Goal: Information Seeking & Learning: Learn about a topic

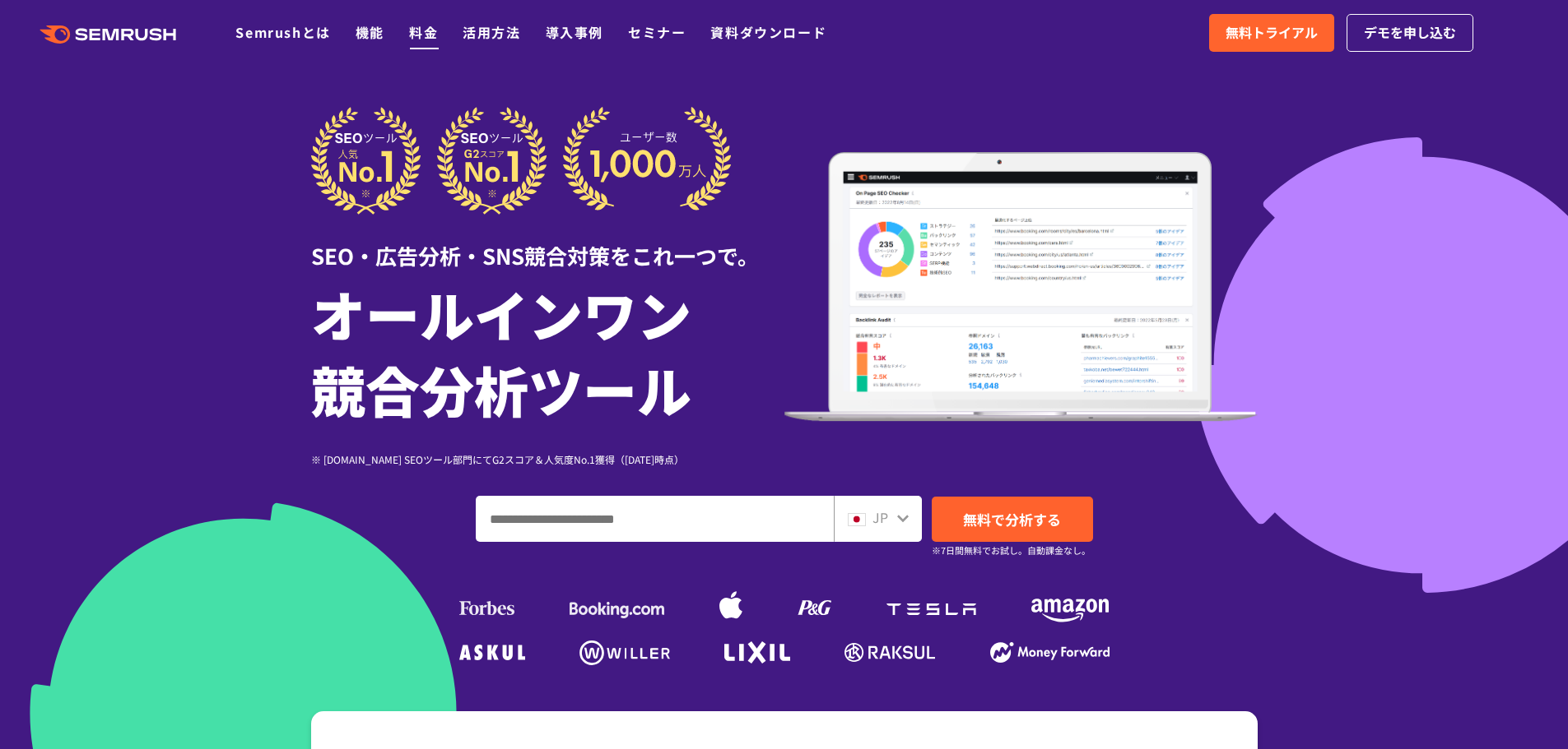
click at [423, 33] on link "料金" at bounding box center [423, 33] width 29 height 20
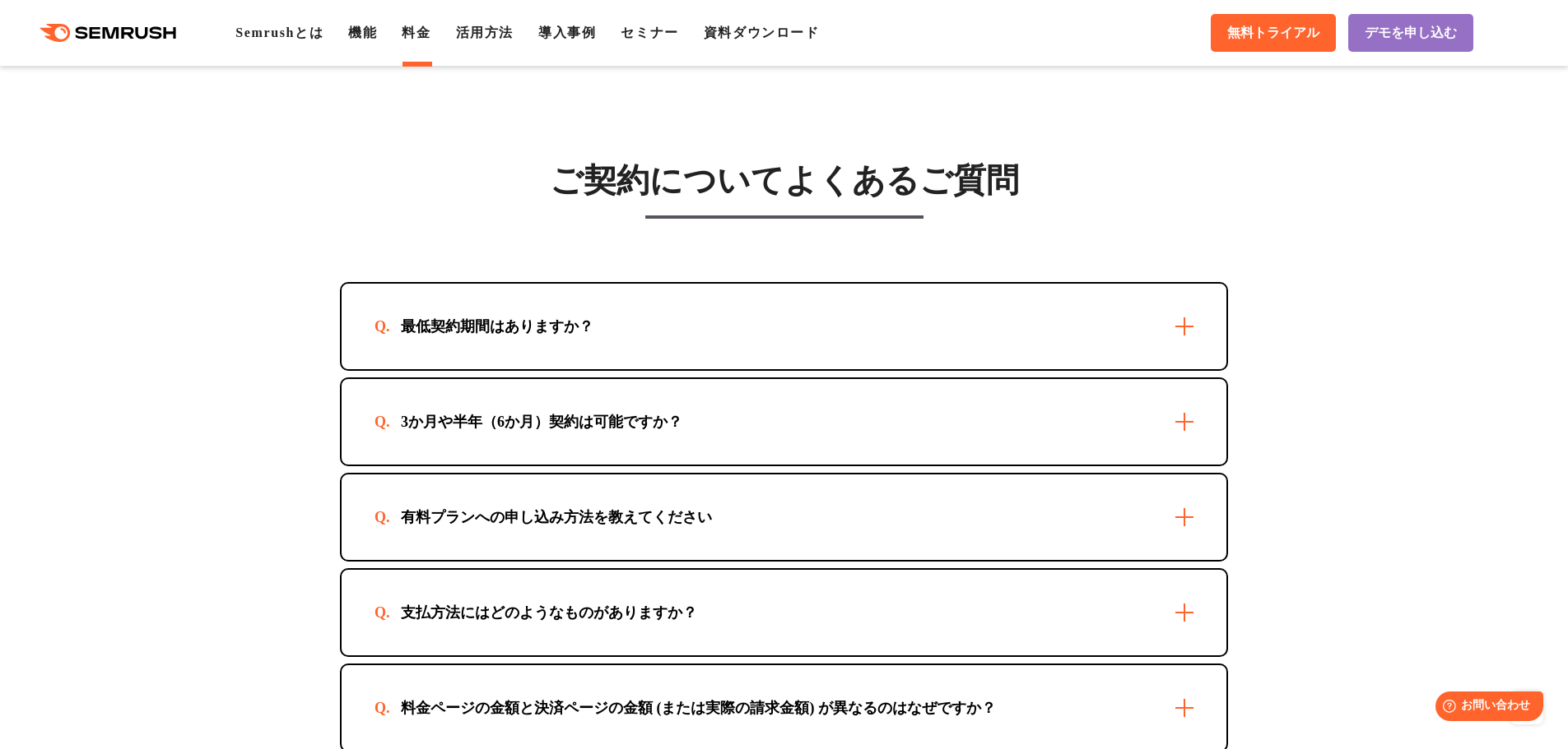
scroll to position [4669, 0]
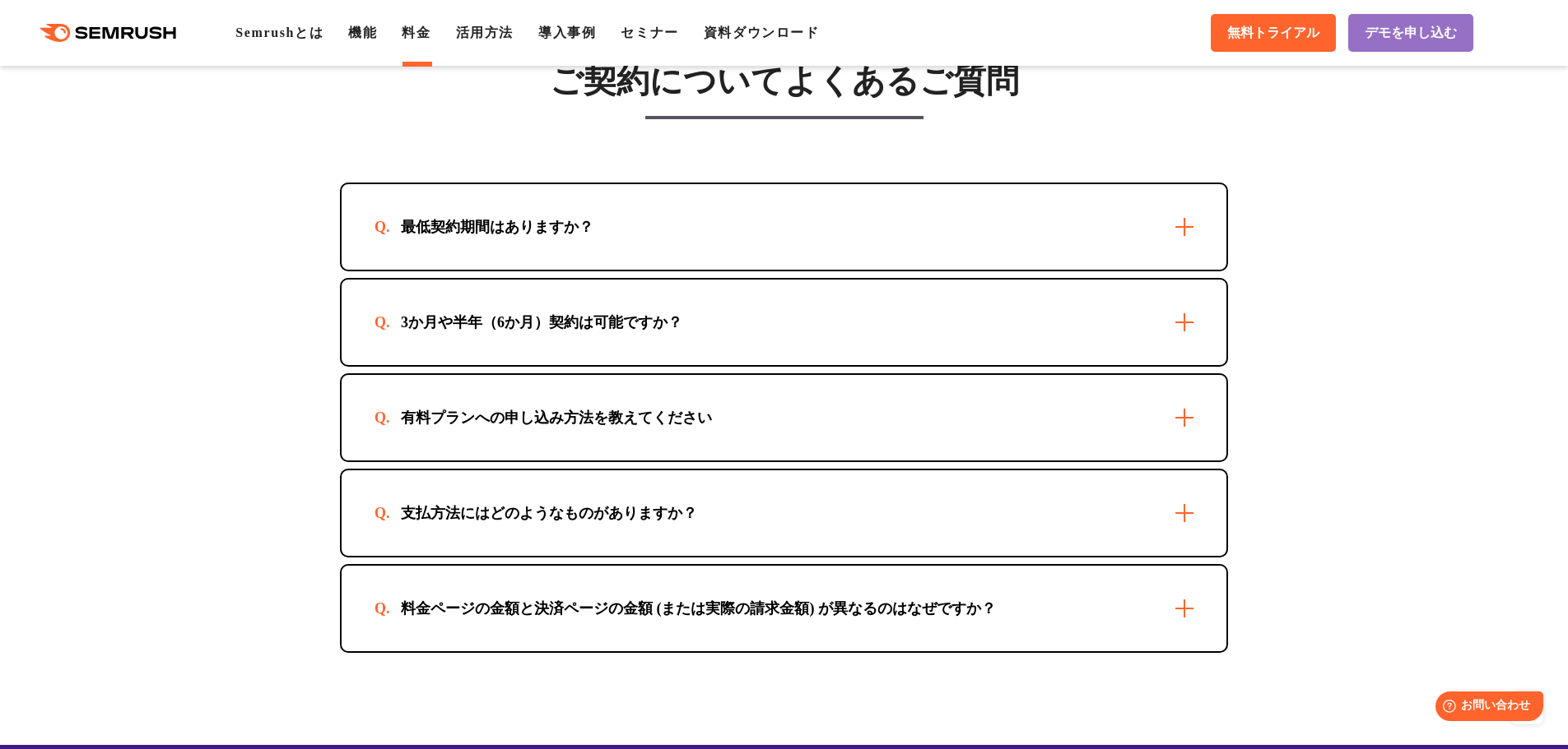
click at [1049, 334] on div "3か月や半年（6か月）契約は可能ですか？" at bounding box center [783, 322] width 885 height 86
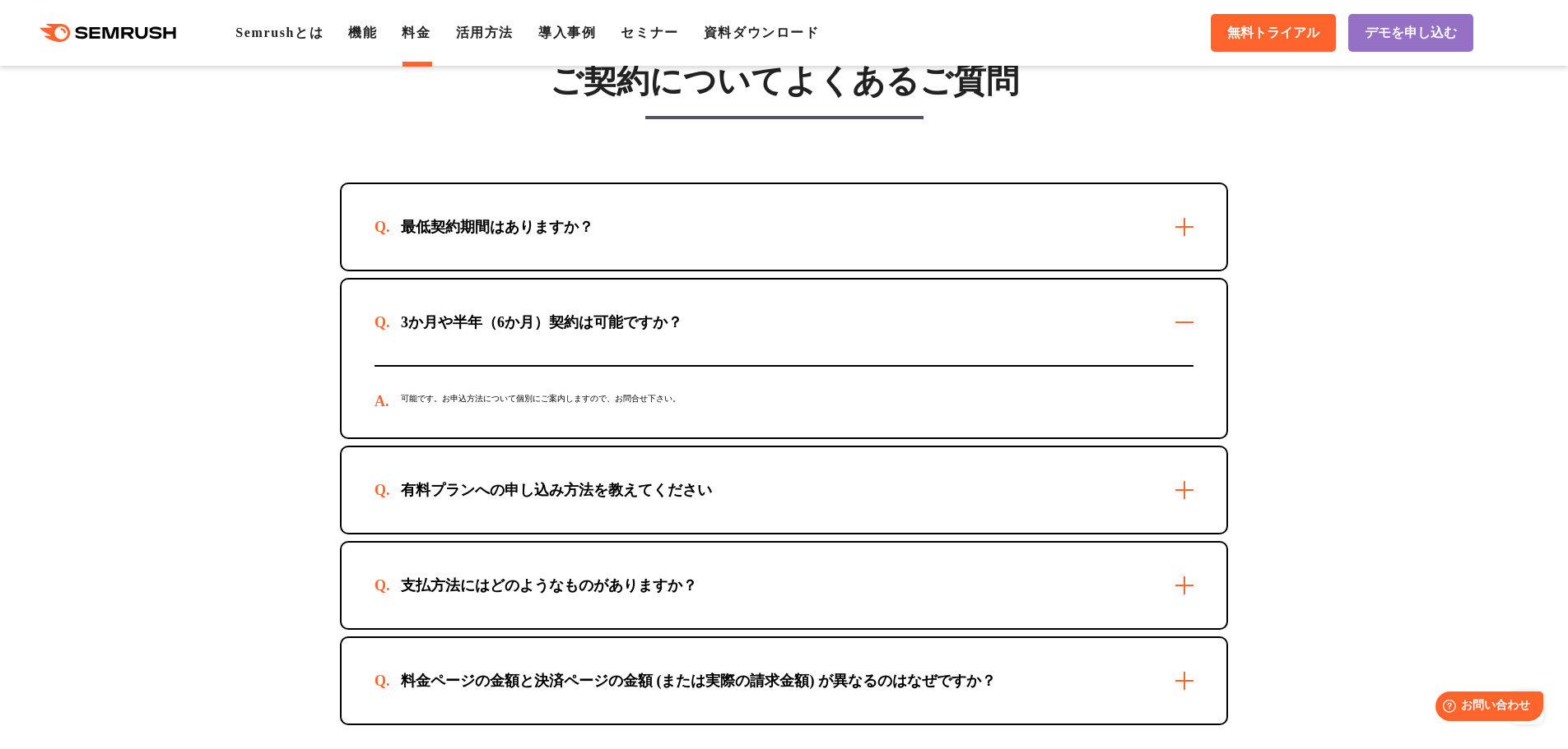
click at [1049, 335] on div "3か月や半年（6か月）契約は可能ですか？" at bounding box center [783, 322] width 885 height 86
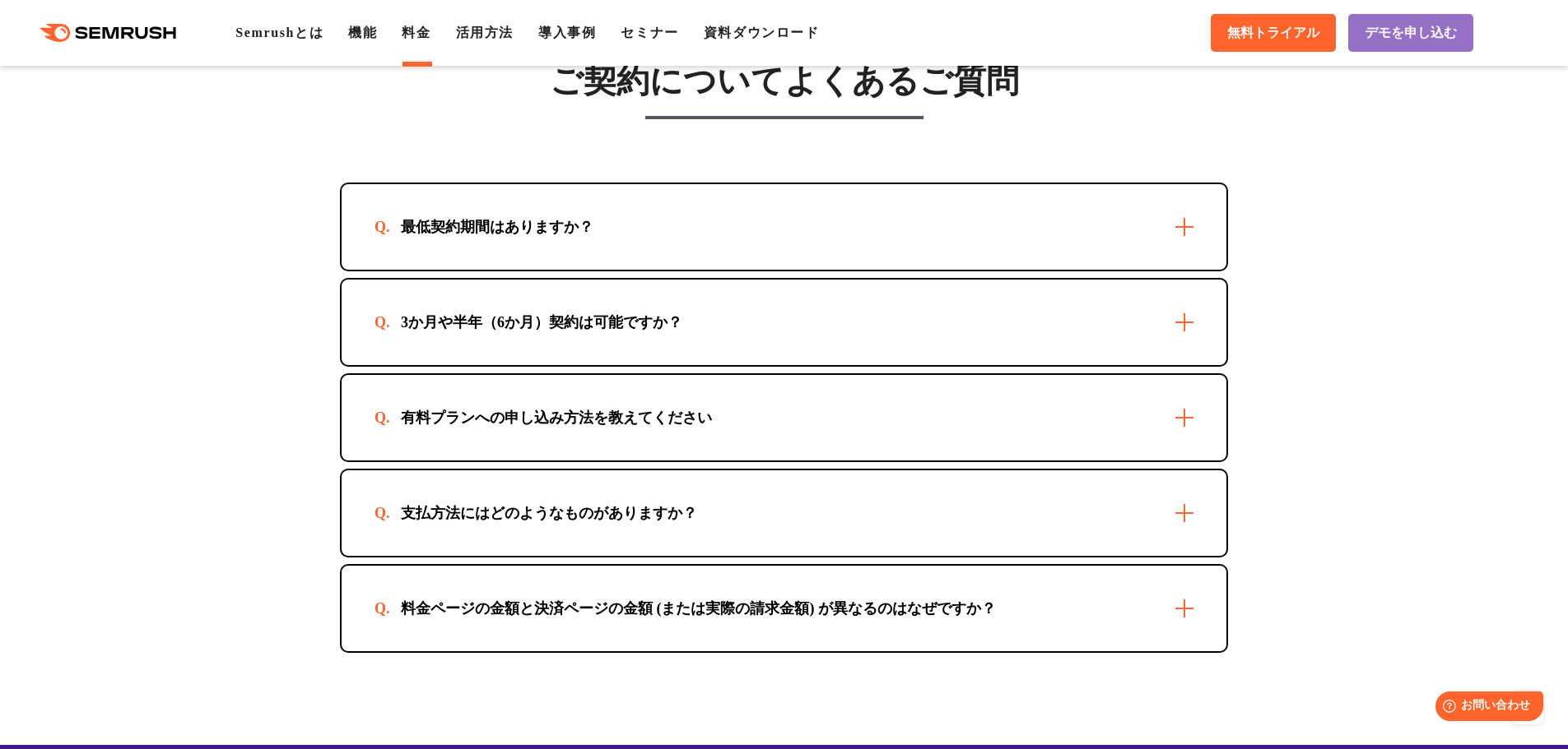
click at [877, 435] on div "有料プランへの申し込み方法を教えてください" at bounding box center [783, 418] width 885 height 86
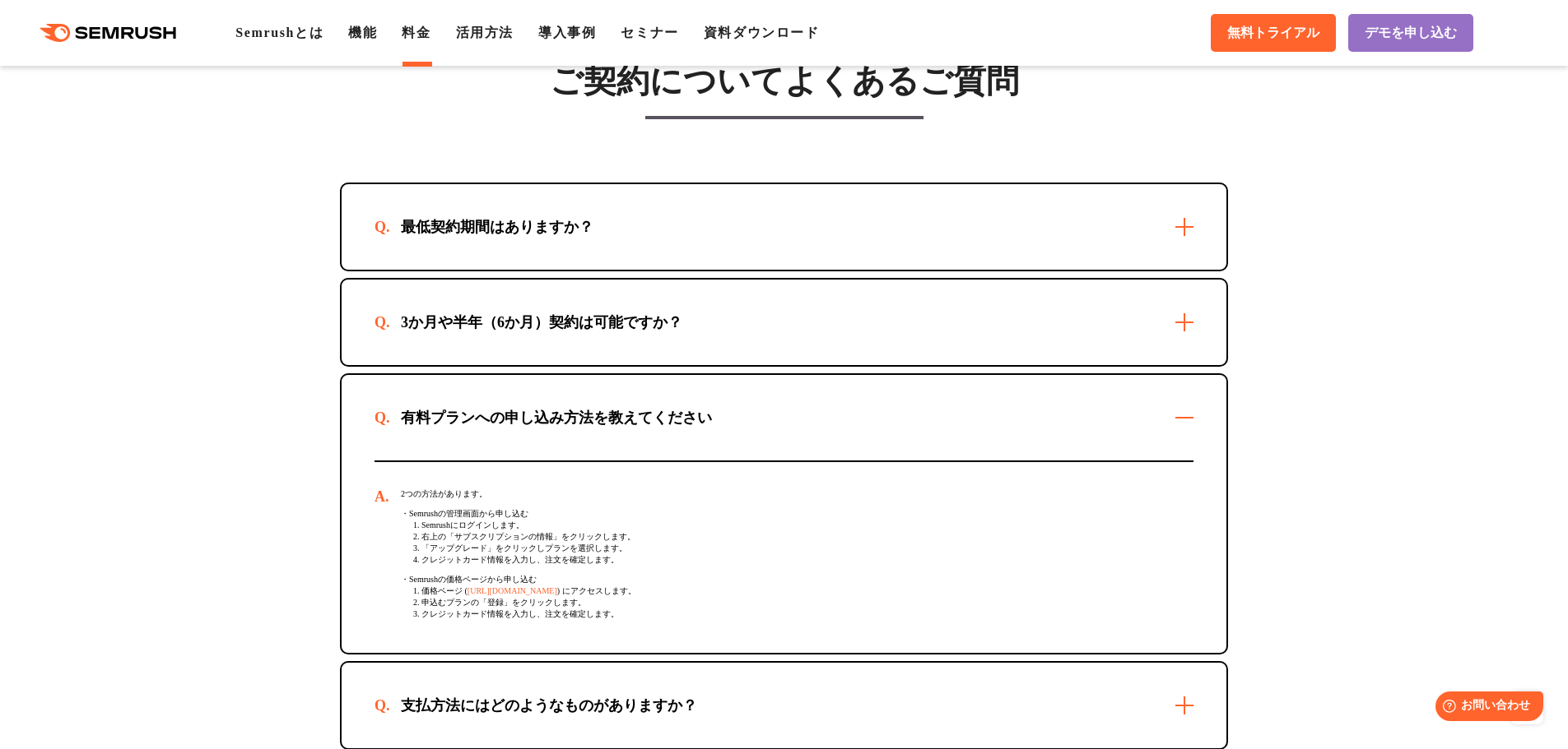
click at [877, 435] on div "有料プランへの申し込み方法を教えてください" at bounding box center [783, 418] width 885 height 86
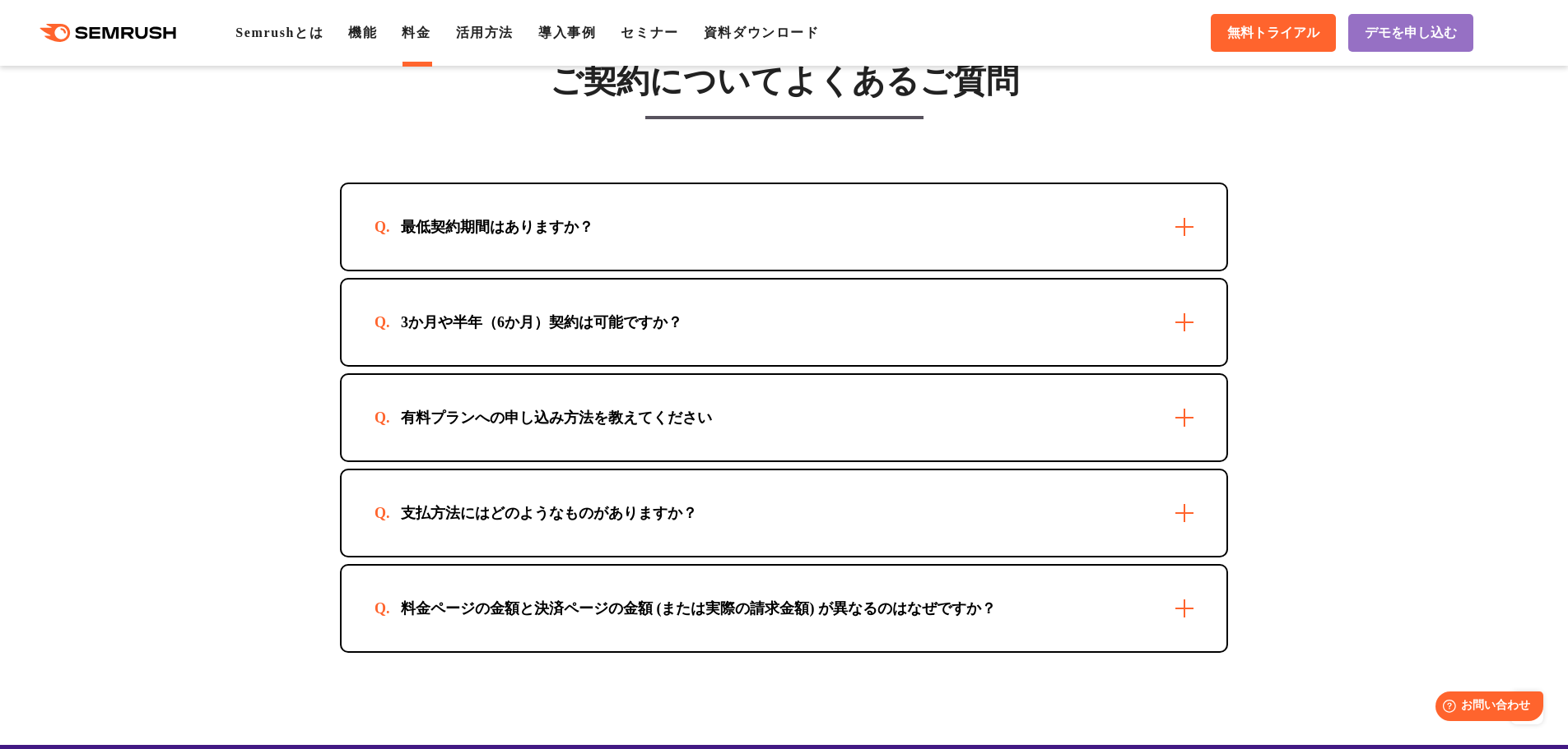
click at [816, 500] on div "支払方法にはどのようなものがありますか？" at bounding box center [783, 512] width 885 height 86
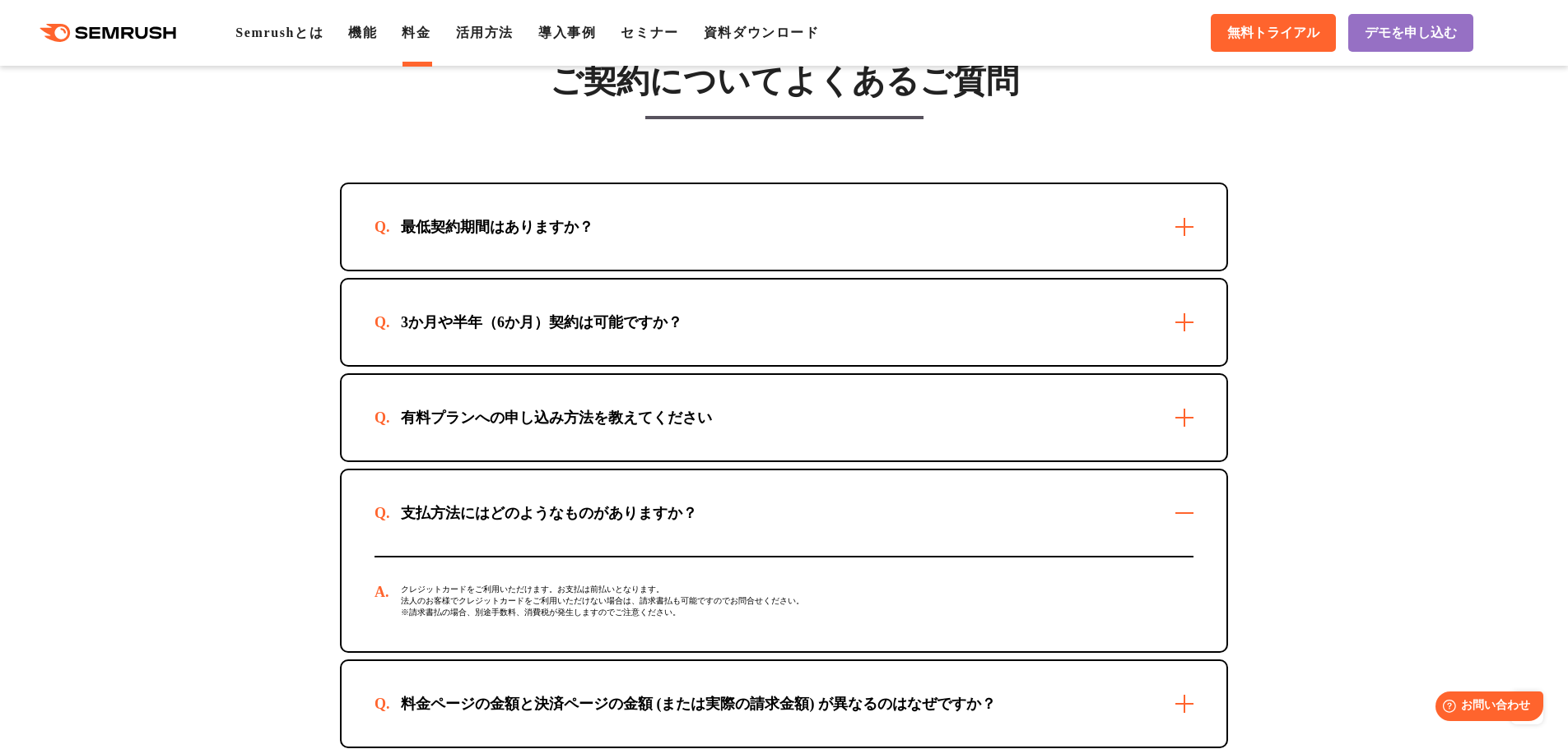
click at [816, 497] on div "支払方法にはどのようなものがありますか？" at bounding box center [783, 512] width 885 height 86
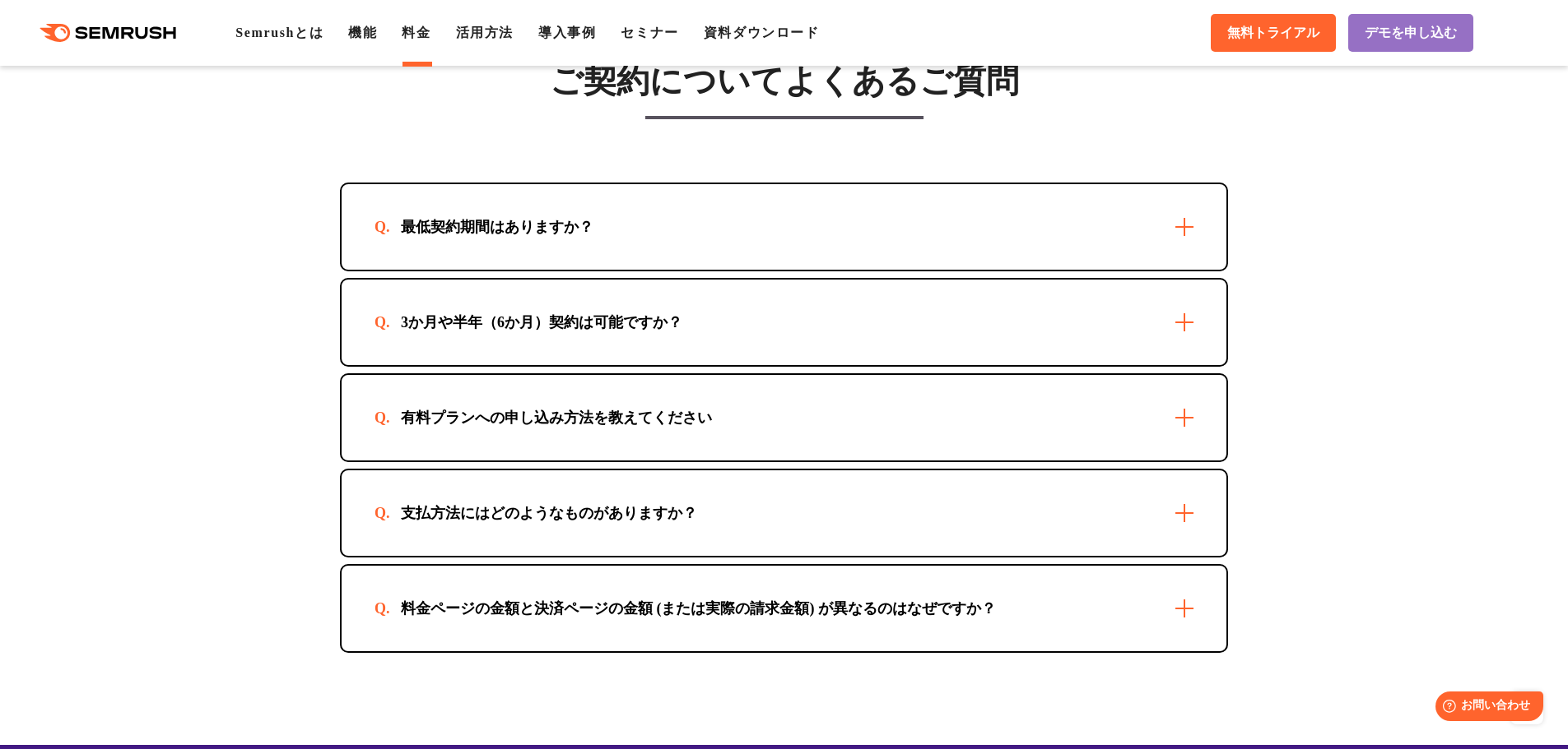
click at [810, 586] on div "料金ページの金額と決済ページの金額 (または実際の請求金額) が異なるのはなぜですか？" at bounding box center [783, 608] width 885 height 86
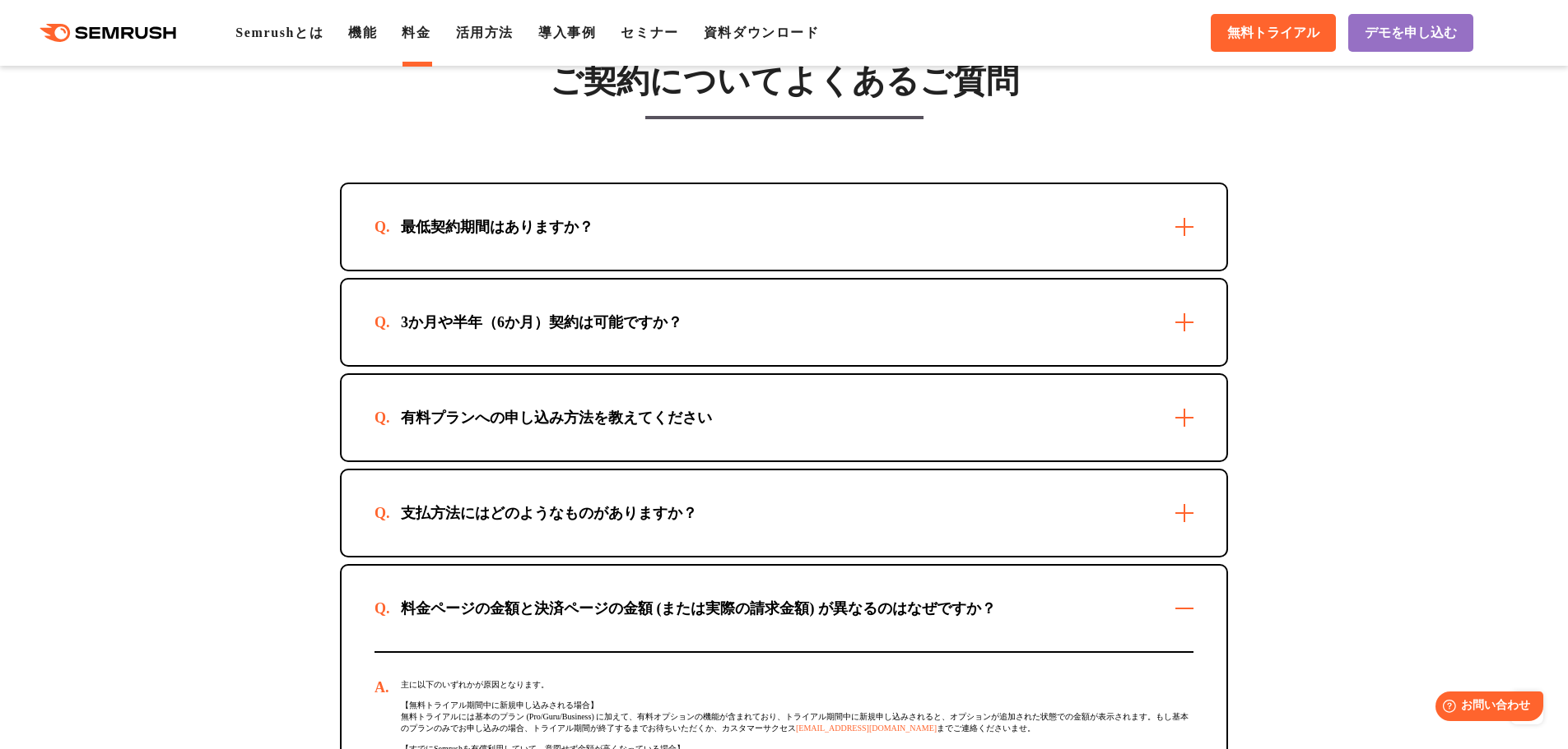
click at [818, 594] on div "料金ページの金額と決済ページの金額 (または実際の請求金額) が異なるのはなぜですか？" at bounding box center [783, 608] width 885 height 86
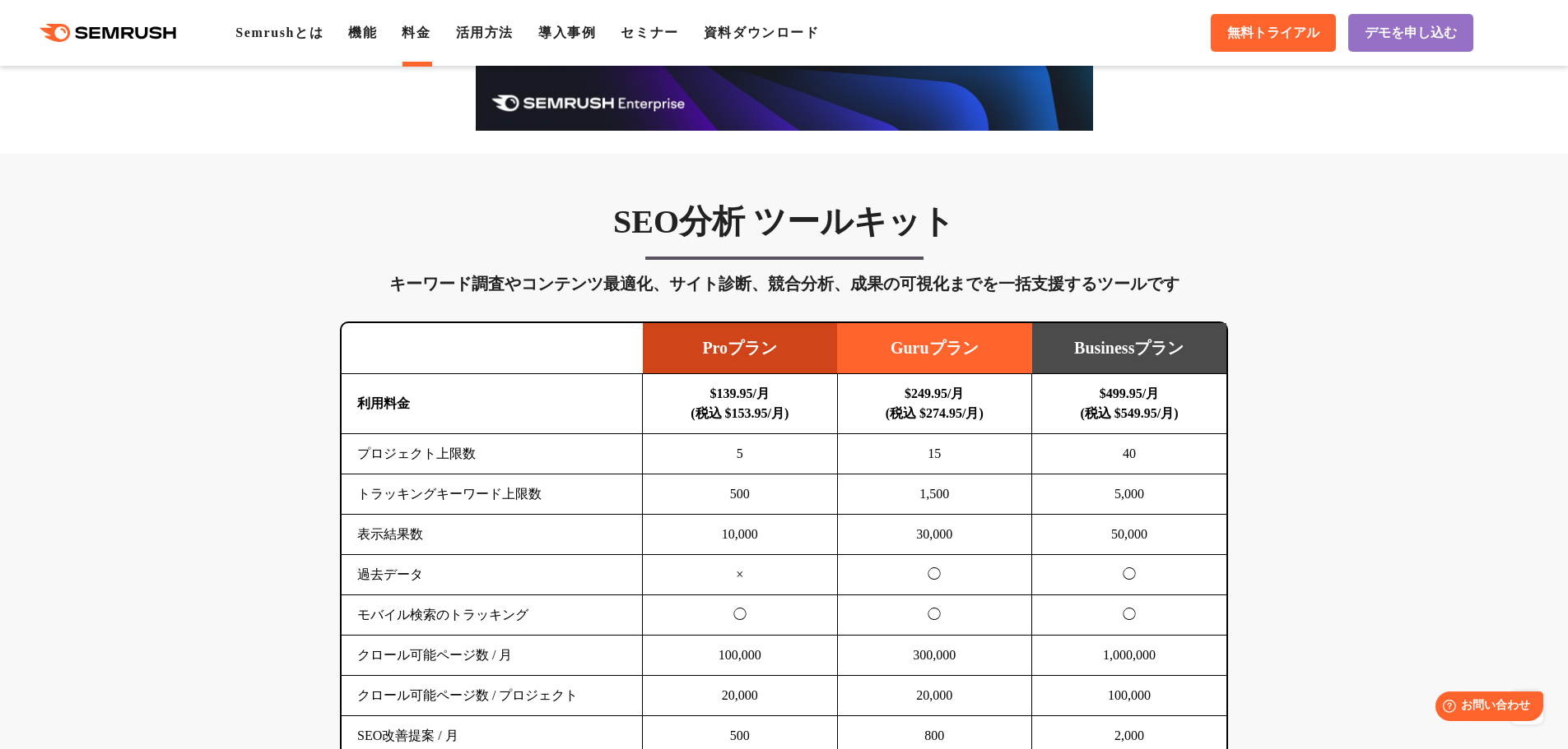
scroll to position [0, 0]
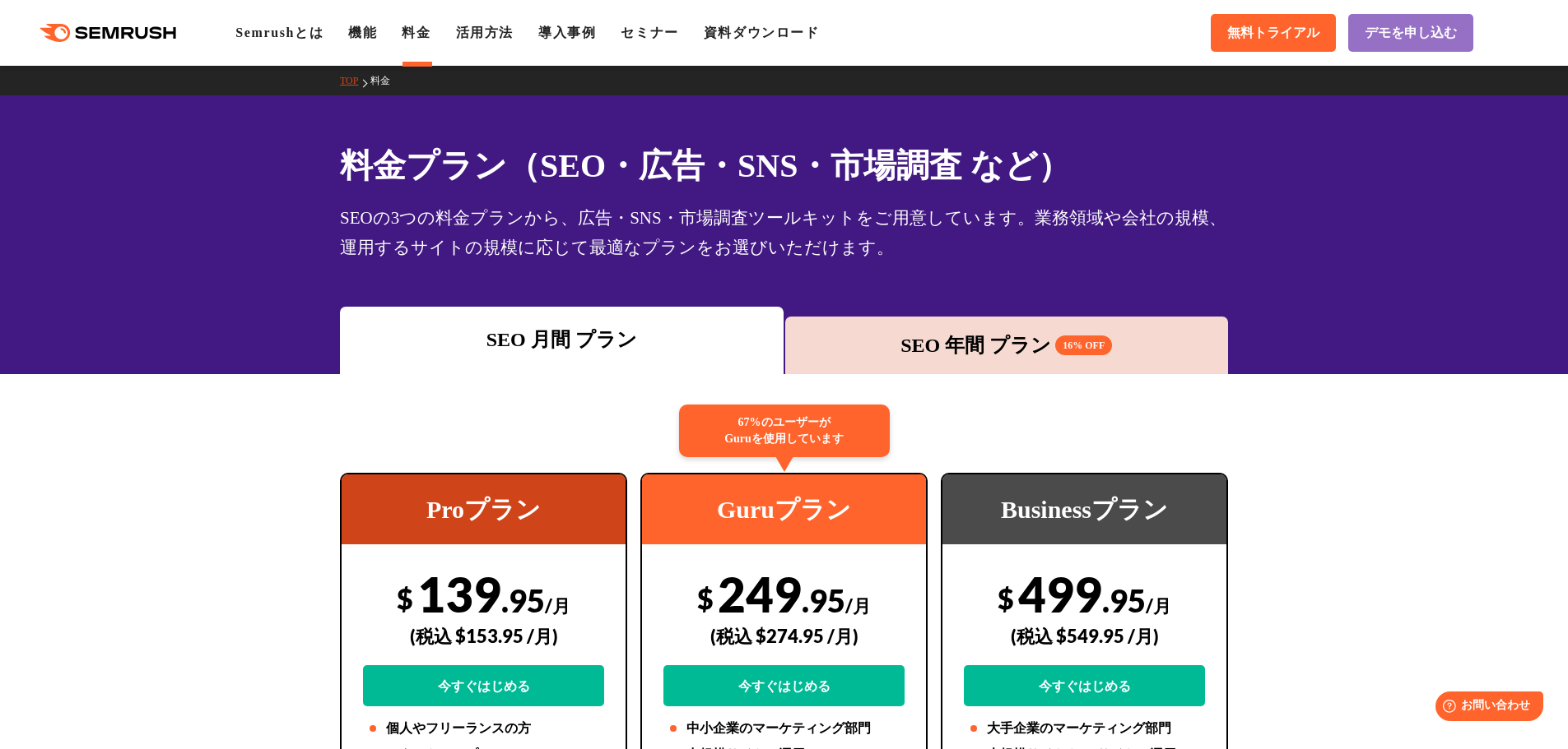
click at [968, 351] on div "SEO 年間 プラン 16% OFF" at bounding box center [1006, 345] width 427 height 30
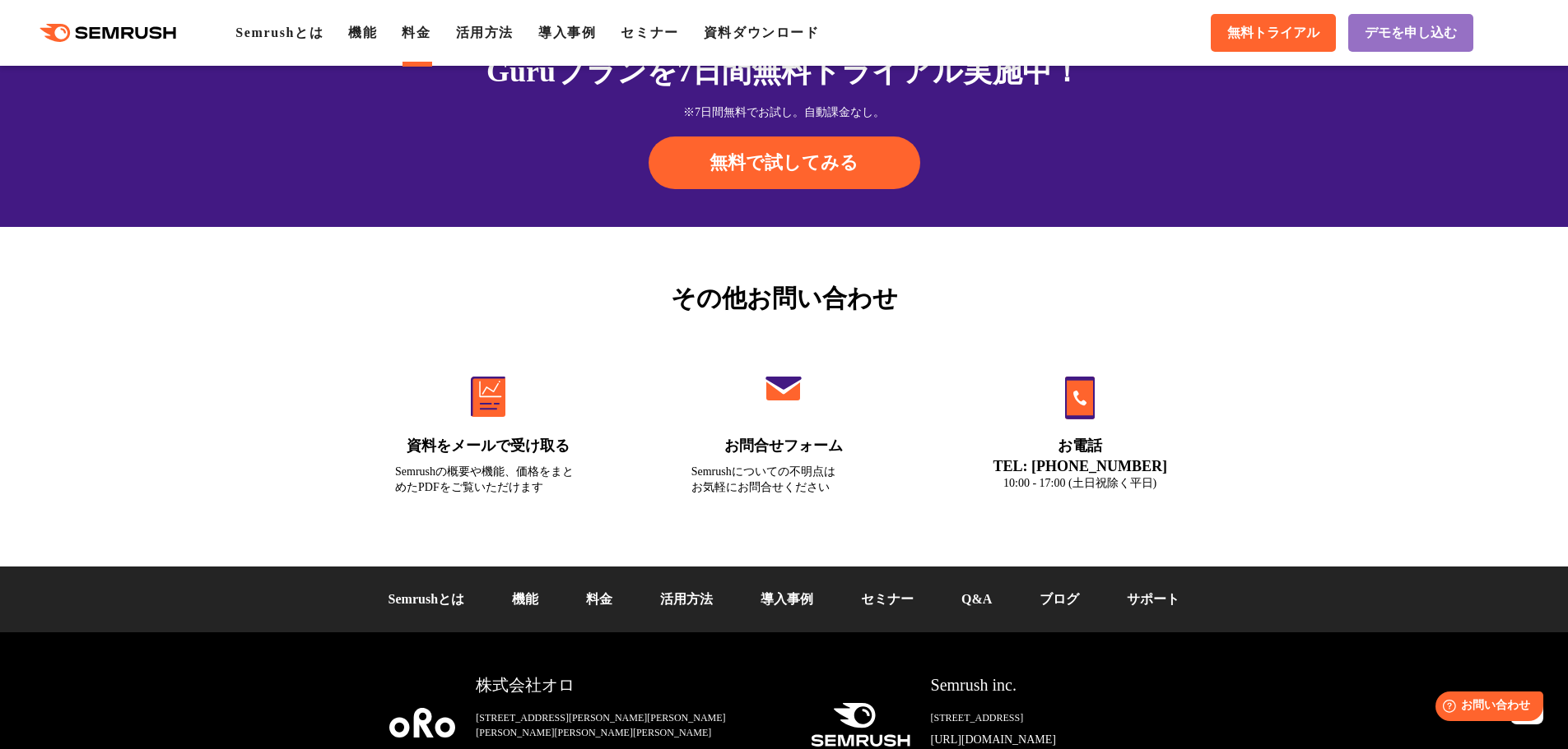
scroll to position [5428, 0]
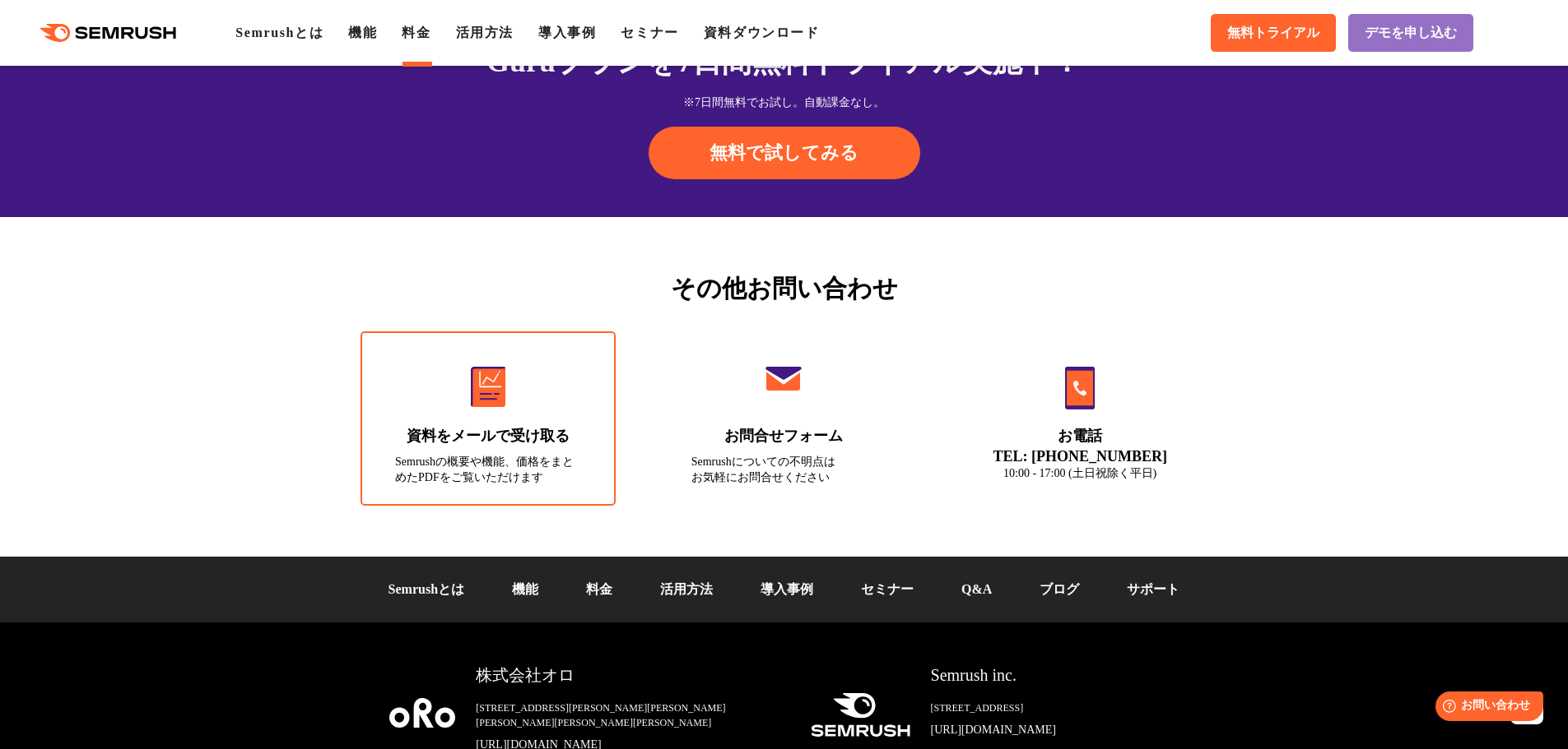
click at [507, 416] on link "資料をメールで受け取る Semrushの概要や機能、価格をまとめたPDFをご覧いただけます" at bounding box center [488, 418] width 255 height 174
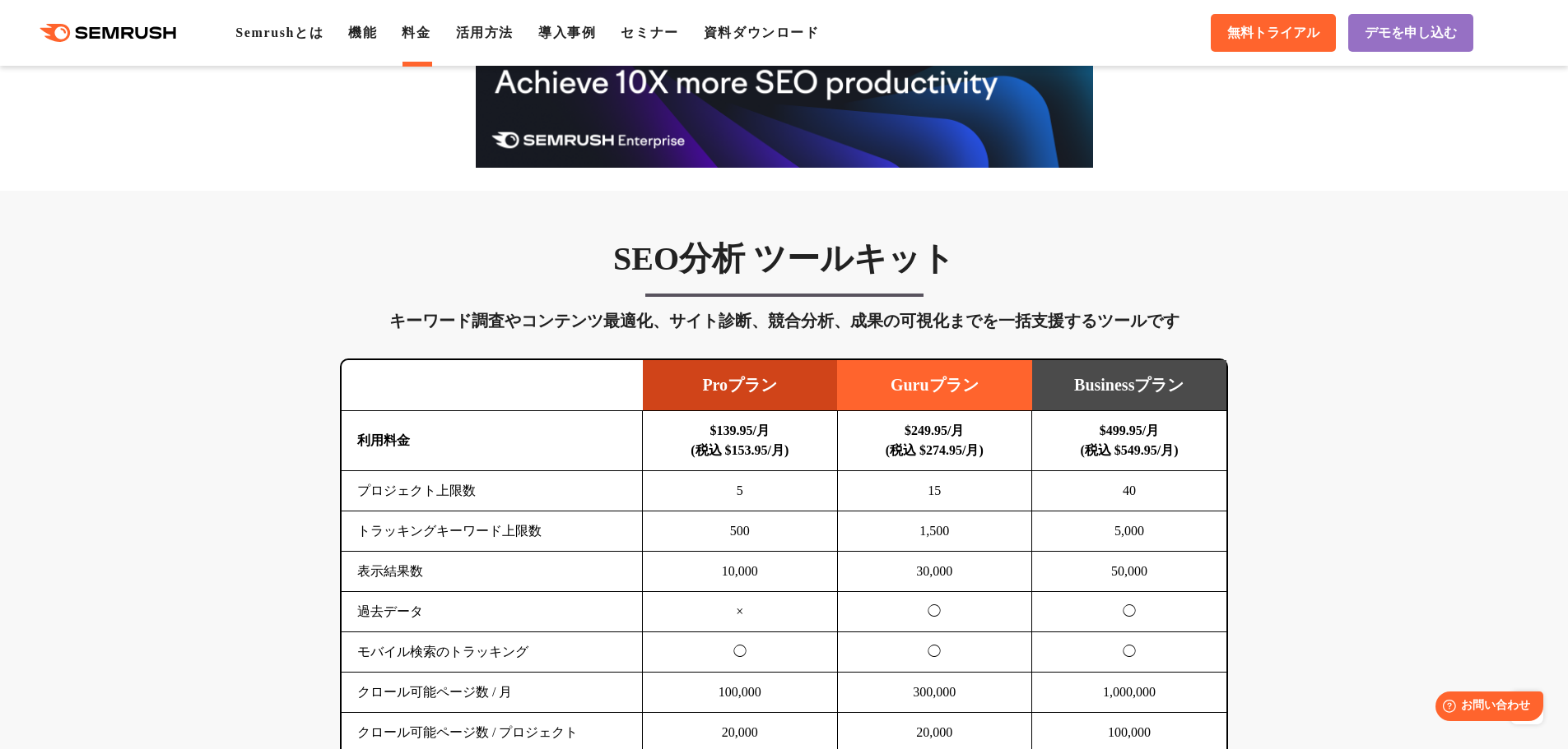
scroll to position [823, 0]
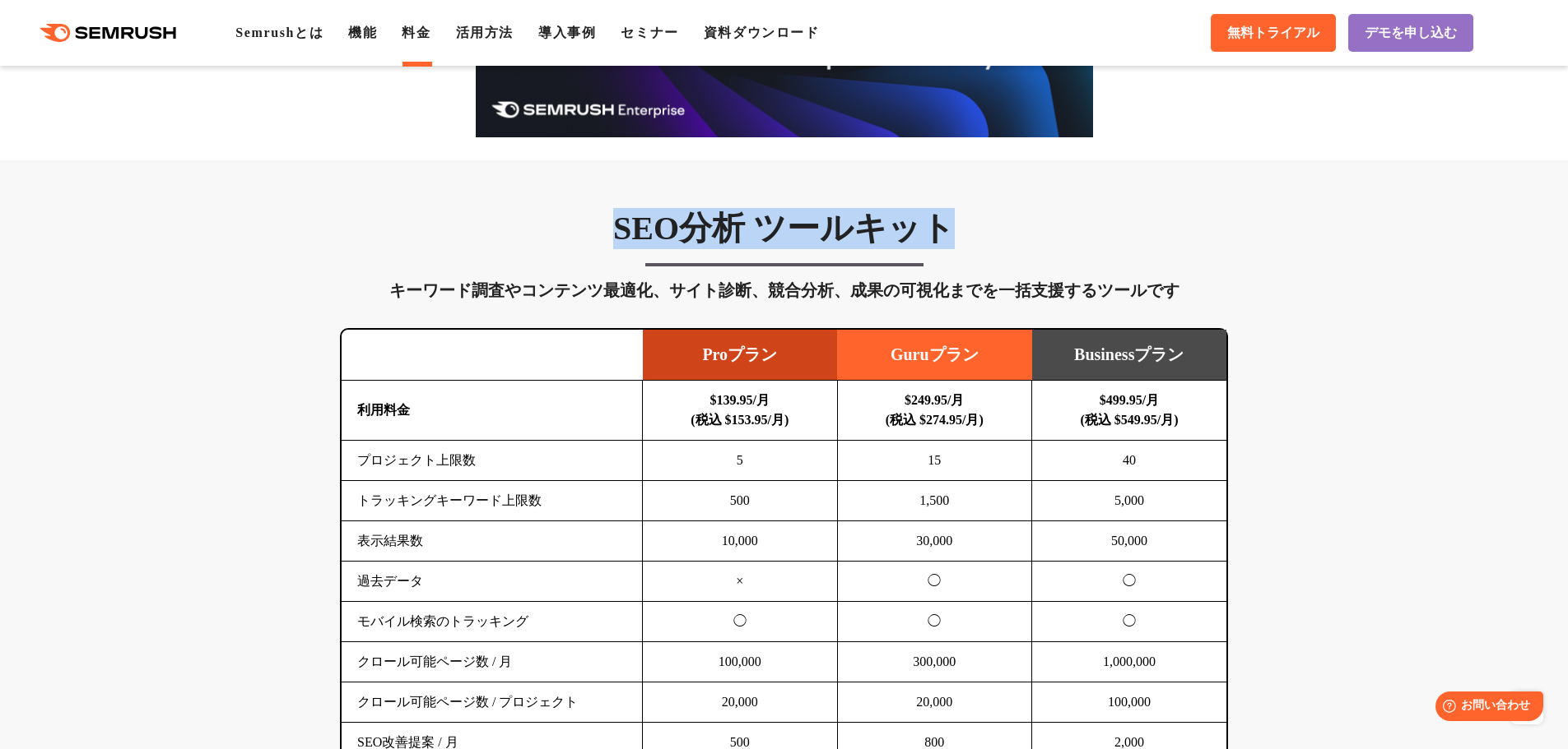
drag, startPoint x: 958, startPoint y: 243, endPoint x: 616, endPoint y: 238, distance: 342.0
click at [616, 238] on h3 "SEO分析 ツールキット" at bounding box center [784, 229] width 888 height 41
copy h3 "SEO分析 ツールキット"
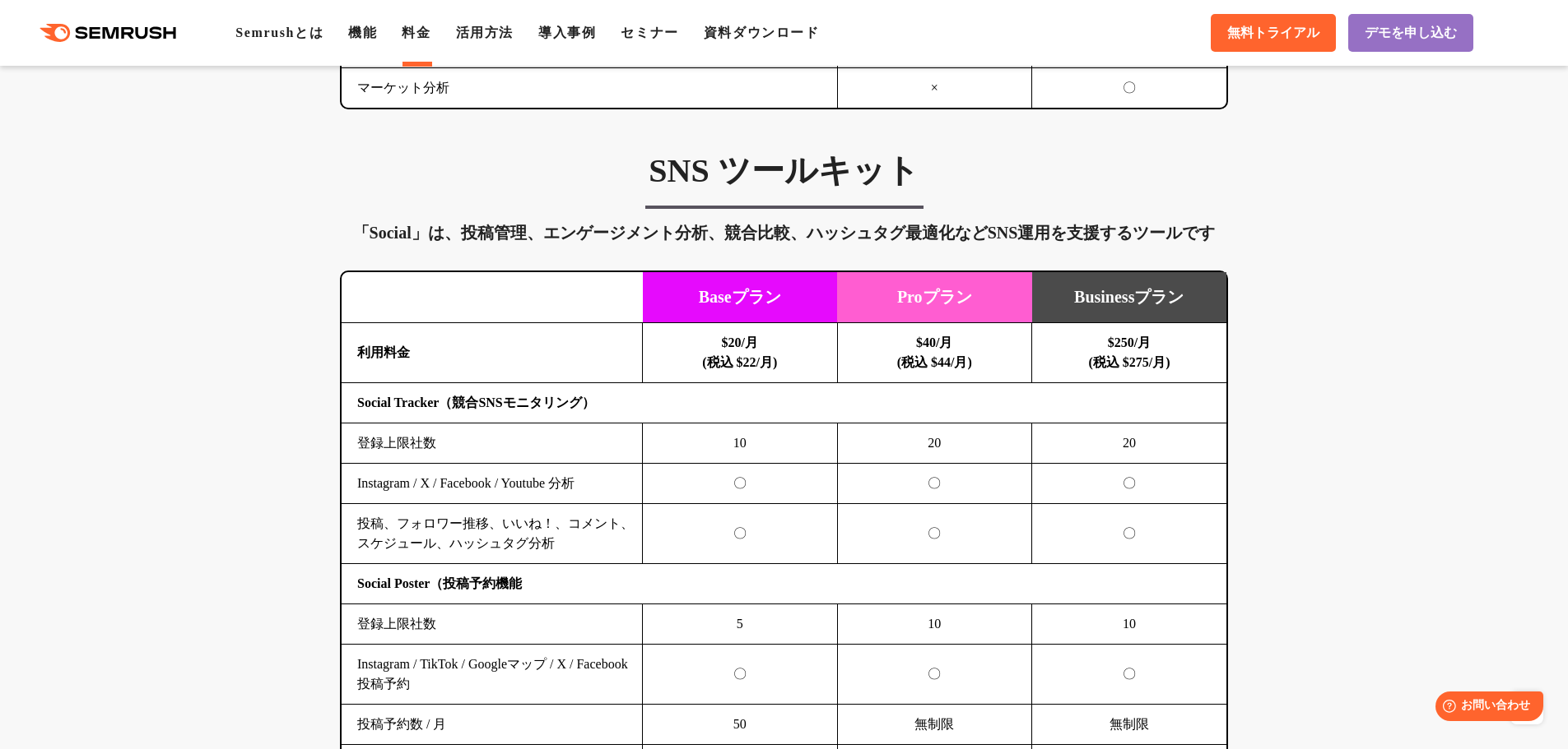
scroll to position [3290, 0]
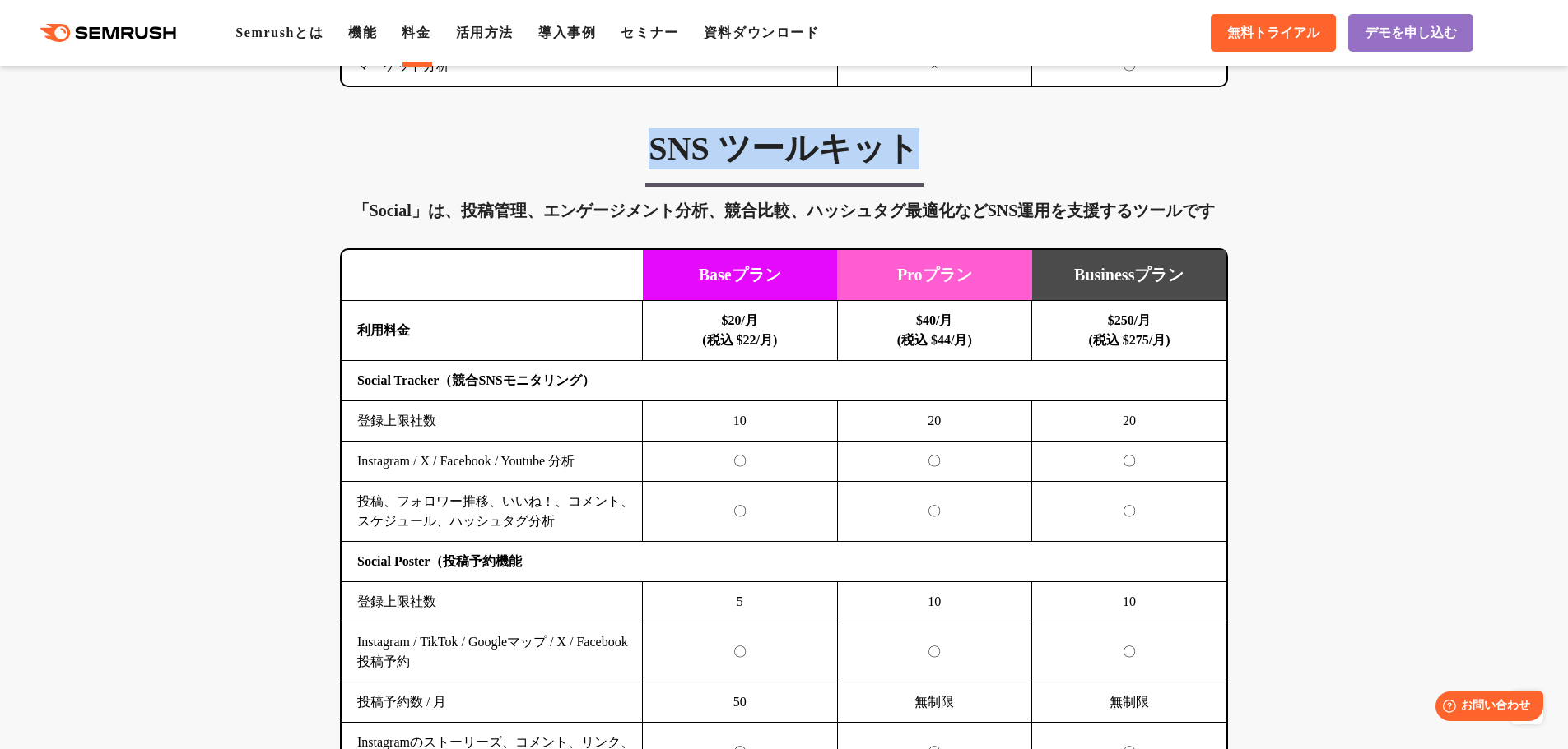
drag, startPoint x: 938, startPoint y: 160, endPoint x: 640, endPoint y: 152, distance: 298.1
click at [640, 152] on h3 "SNS ツールキット" at bounding box center [784, 149] width 888 height 41
copy h3 "SNS ツールキット"
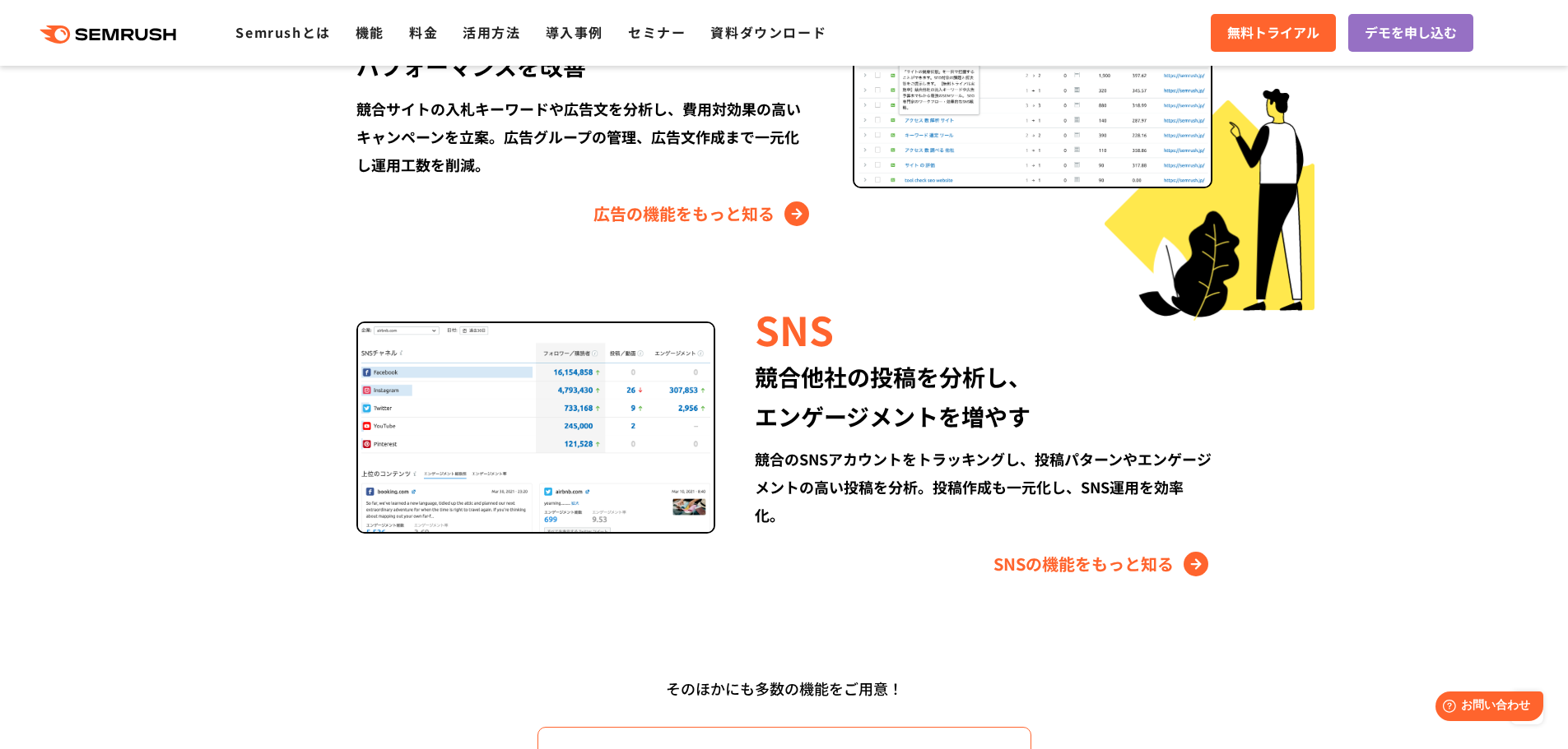
scroll to position [2139, 0]
